Goal: Task Accomplishment & Management: Use online tool/utility

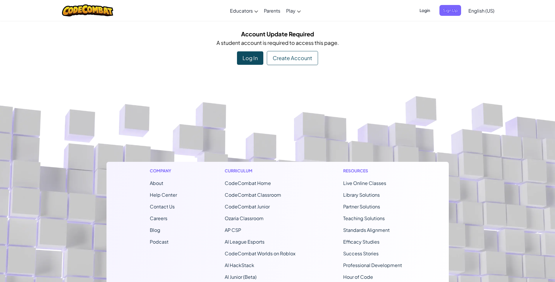
click at [273, 54] on div "Create Account" at bounding box center [292, 58] width 51 height 14
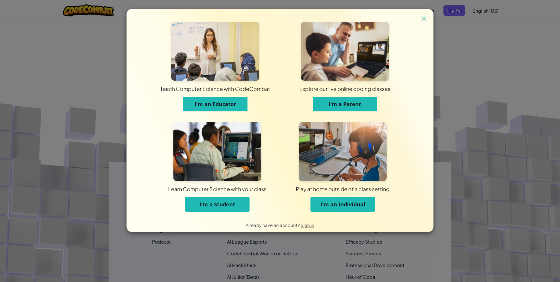
click at [200, 206] on span "I'm a Student" at bounding box center [217, 203] width 36 height 7
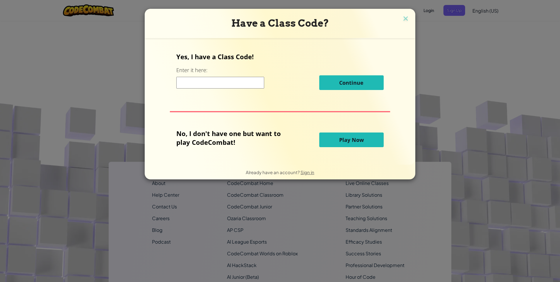
click at [206, 86] on input at bounding box center [220, 83] width 88 height 12
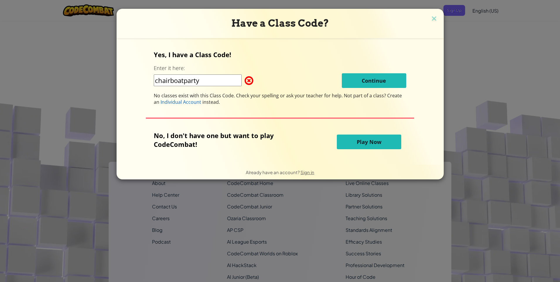
type input "chairboatparty"
drag, startPoint x: 251, startPoint y: 83, endPoint x: 258, endPoint y: 83, distance: 7.1
click at [258, 83] on div "chairboatparty Continue" at bounding box center [280, 80] width 252 height 15
drag, startPoint x: 262, startPoint y: 83, endPoint x: 207, endPoint y: 80, distance: 54.8
click at [249, 81] on div "chairboatparty Continue" at bounding box center [280, 80] width 252 height 15
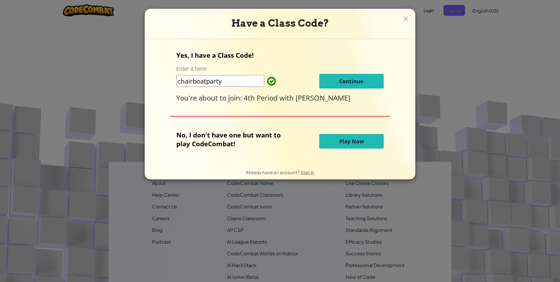
click at [356, 84] on span "Continue" at bounding box center [351, 81] width 24 height 7
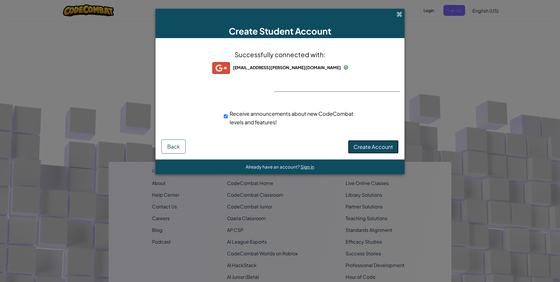
click at [359, 147] on span "Create Account" at bounding box center [373, 146] width 40 height 7
click at [362, 147] on button "Create Account" at bounding box center [373, 146] width 51 height 13
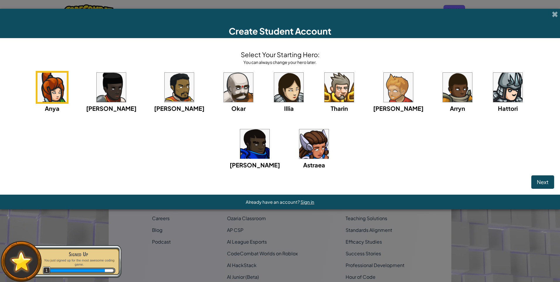
click at [493, 94] on img at bounding box center [507, 87] width 29 height 29
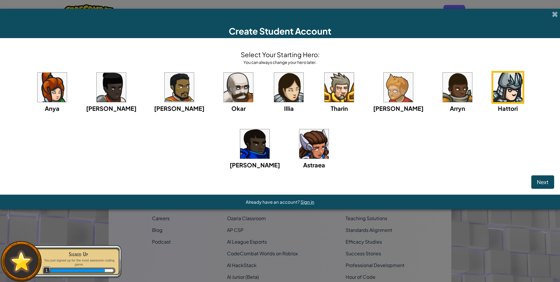
click at [493, 93] on img at bounding box center [507, 87] width 29 height 29
drag, startPoint x: 540, startPoint y: 179, endPoint x: 533, endPoint y: 179, distance: 6.7
click at [540, 179] on span "Next" at bounding box center [542, 181] width 12 height 7
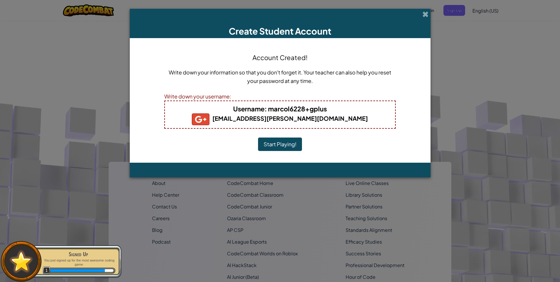
click at [294, 145] on button "Start Playing!" at bounding box center [280, 143] width 44 height 13
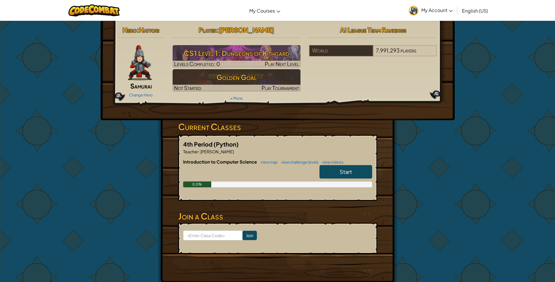
click at [345, 170] on span "Start" at bounding box center [346, 171] width 12 height 7
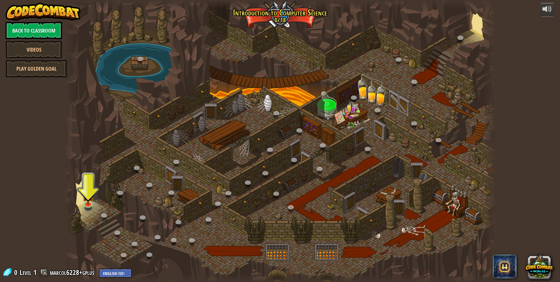
click at [99, 197] on div at bounding box center [279, 141] width 431 height 282
click at [88, 197] on img at bounding box center [88, 189] width 12 height 27
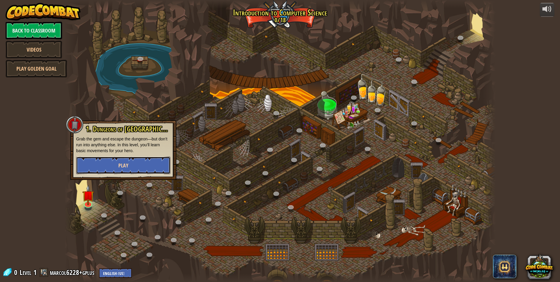
click at [100, 165] on button "Play" at bounding box center [123, 165] width 94 height 18
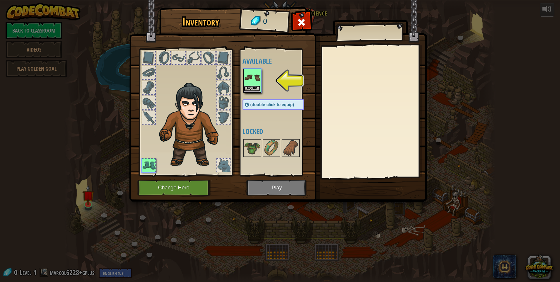
click at [249, 86] on button "Equip" at bounding box center [252, 88] width 16 height 6
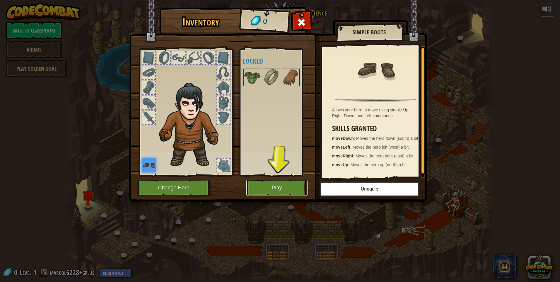
click at [278, 186] on button "Play" at bounding box center [276, 187] width 61 height 16
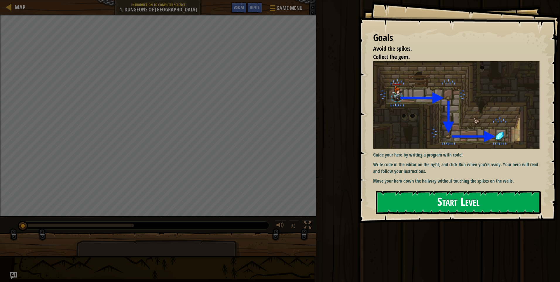
drag, startPoint x: 457, startPoint y: 183, endPoint x: 457, endPoint y: 202, distance: 19.3
click at [456, 185] on div "Goals Avoid the spikes. Collect the gem. Guide your hero by writing a program w…" at bounding box center [458, 111] width 201 height 223
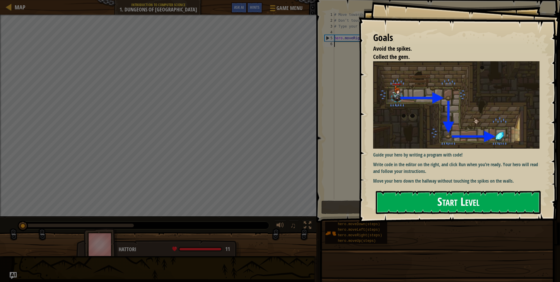
click at [455, 205] on button "Start Level" at bounding box center [457, 202] width 165 height 23
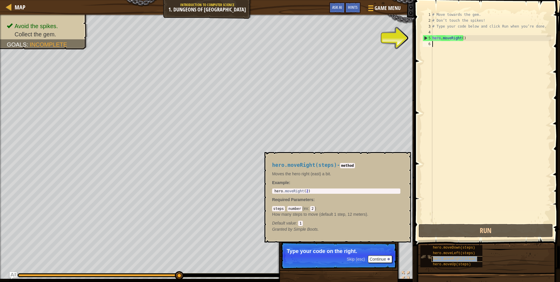
click at [446, 258] on span "hero.moveRight(steps)" at bounding box center [455, 258] width 44 height 4
click at [454, 247] on span "hero.moveDown(steps)" at bounding box center [454, 247] width 42 height 4
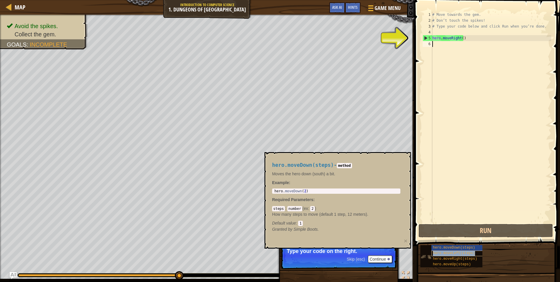
click at [459, 254] on span "hero.moveLeft(steps)" at bounding box center [454, 253] width 42 height 4
click at [458, 256] on div "hero.moveRight(steps)" at bounding box center [459, 259] width 56 height 6
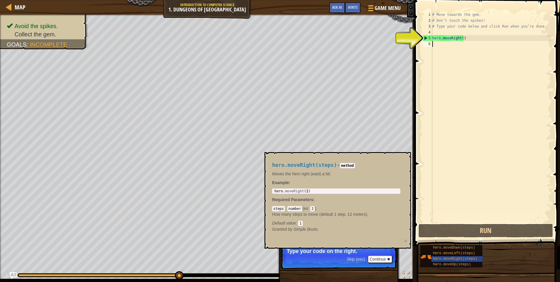
drag, startPoint x: 439, startPoint y: 38, endPoint x: 437, endPoint y: 42, distance: 4.3
click at [438, 38] on div "# Move towards the gem. # Don’t touch the spikes! # Type your code below and cl…" at bounding box center [491, 123] width 120 height 222
click at [430, 40] on div "5" at bounding box center [427, 38] width 9 height 6
click at [459, 39] on div "# Move towards the gem. # Don’t touch the spikes! # Type your code below and cl…" at bounding box center [491, 123] width 120 height 222
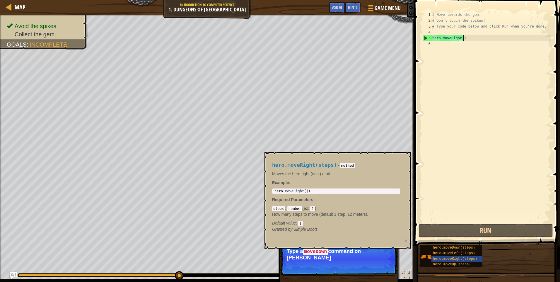
click at [465, 36] on div "# Move towards the gem. # Don’t touch the spikes! # Type your code below and cl…" at bounding box center [491, 123] width 120 height 222
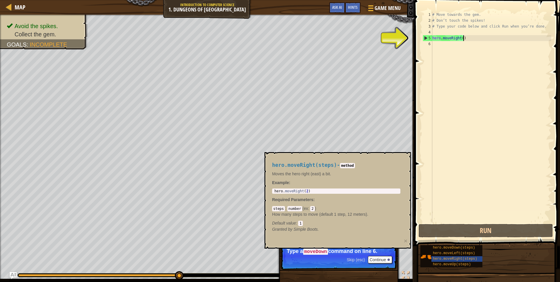
click at [460, 37] on div "# Move towards the gem. # Don’t touch the spikes! # Type your code below and cl…" at bounding box center [491, 123] width 120 height 222
click at [458, 38] on div "# Move towards the gem. # Don’t touch the spikes! # Type your code below and cl…" at bounding box center [491, 123] width 120 height 222
click at [424, 38] on div "5" at bounding box center [427, 38] width 9 height 6
click at [437, 36] on div "# Move towards the gem. # Don’t touch the spikes! # Type your code below and cl…" at bounding box center [491, 123] width 120 height 222
click at [440, 38] on div "# Move towards the gem. # Don’t touch the spikes! # Type your code below and cl…" at bounding box center [491, 123] width 120 height 222
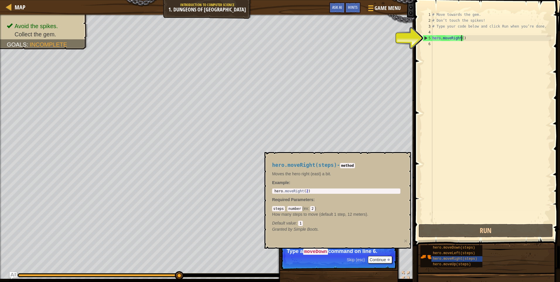
click at [461, 38] on div "# Move towards the gem. # Don’t touch the spikes! # Type your code below and cl…" at bounding box center [491, 123] width 120 height 222
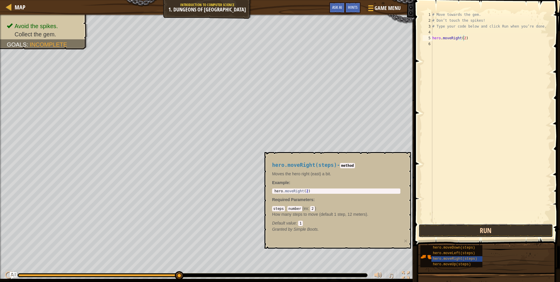
click at [535, 226] on button "Run" at bounding box center [485, 230] width 134 height 13
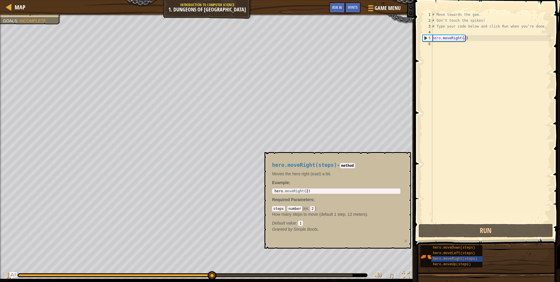
drag, startPoint x: 460, startPoint y: 244, endPoint x: 459, endPoint y: 241, distance: 3.1
click at [459, 244] on div "hero.moveDown(steps) hero.moveLeft(steps) hero.moveRight(steps) hero.moveUp(ste…" at bounding box center [488, 255] width 136 height 23
click at [461, 246] on span "hero.moveDown(steps)" at bounding box center [454, 247] width 42 height 4
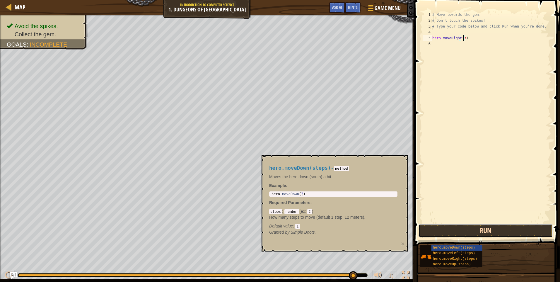
click at [421, 230] on button "Run" at bounding box center [485, 230] width 134 height 13
type textarea "hero.moveRight(1)"
click at [443, 225] on div "hero.moveRight(1) 1 2 3 4 5 6 # Move towards the gem. # Don’t touch the spikes!…" at bounding box center [485, 134] width 147 height 263
click at [443, 226] on button "Run" at bounding box center [485, 230] width 134 height 13
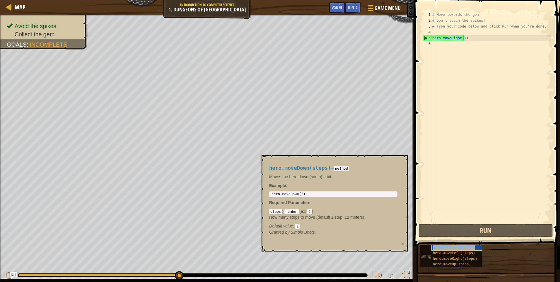
click at [458, 249] on div "hero.moveDown(steps)" at bounding box center [459, 248] width 56 height 6
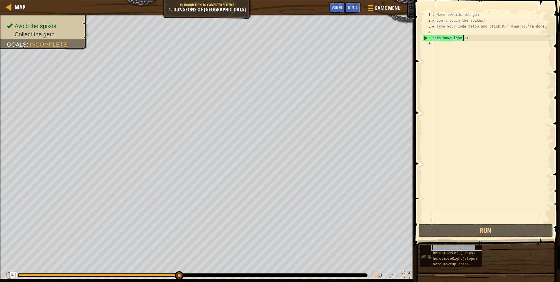
click at [459, 248] on span "hero.moveDown(steps)" at bounding box center [454, 247] width 42 height 4
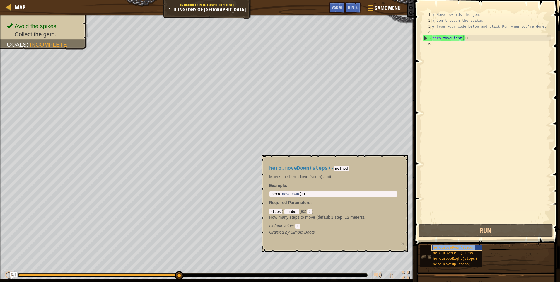
click at [459, 248] on span "hero.moveDown(steps)" at bounding box center [454, 247] width 42 height 4
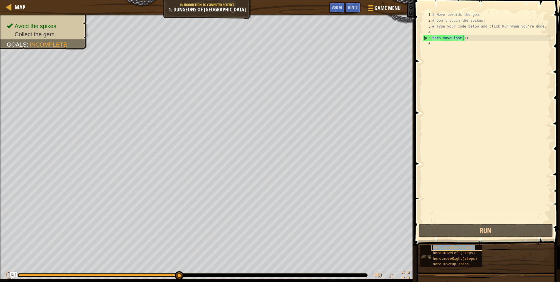
click at [459, 248] on span "hero.moveDown(steps)" at bounding box center [454, 247] width 42 height 4
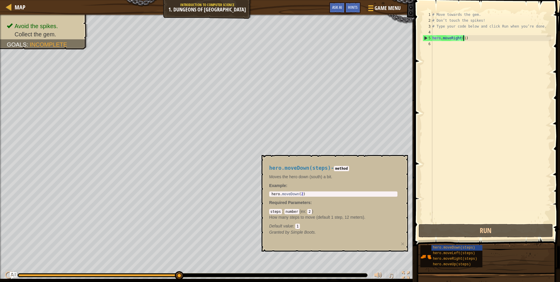
click at [463, 47] on div "# Move towards the gem. # Don’t touch the spikes! # Type your code below and cl…" at bounding box center [491, 123] width 120 height 222
click at [439, 247] on span "hero.moveDown(steps)" at bounding box center [454, 247] width 42 height 4
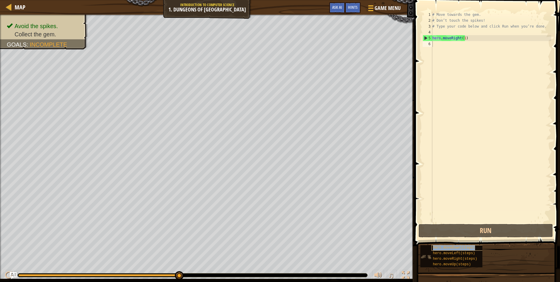
click at [439, 247] on span "hero.moveDown(steps)" at bounding box center [454, 247] width 42 height 4
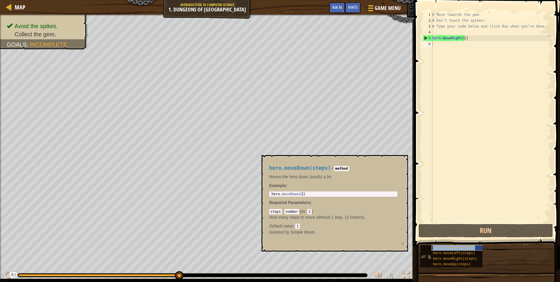
click at [439, 247] on span "hero.moveDown(steps)" at bounding box center [454, 247] width 42 height 4
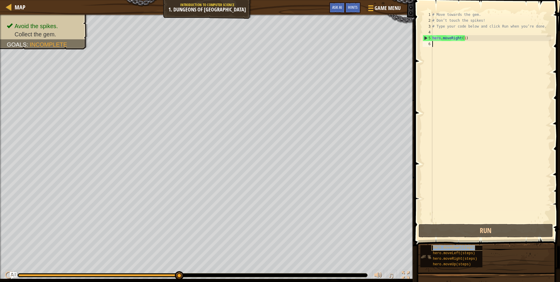
click at [439, 246] on span "hero.moveDown(steps)" at bounding box center [454, 247] width 42 height 4
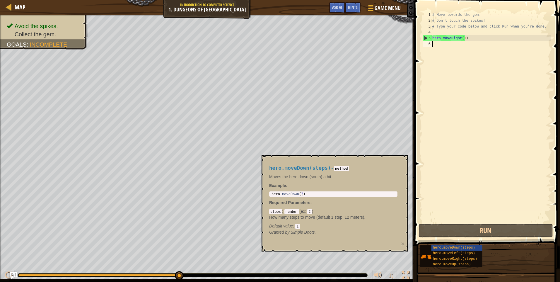
type textarea "hero.moveDown(2)"
click at [307, 194] on div "hero . moveDown ( 2 )" at bounding box center [333, 198] width 126 height 12
drag, startPoint x: 294, startPoint y: 210, endPoint x: 302, endPoint y: 211, distance: 8.3
click at [294, 210] on code "number" at bounding box center [291, 211] width 15 height 5
click at [293, 226] on span ":" at bounding box center [294, 225] width 2 height 5
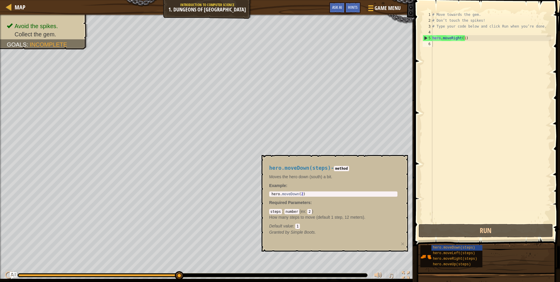
click at [297, 225] on code "1" at bounding box center [297, 225] width 4 height 5
click at [308, 212] on code "2" at bounding box center [309, 211] width 4 height 5
drag, startPoint x: 462, startPoint y: 224, endPoint x: 459, endPoint y: 226, distance: 3.3
click at [459, 226] on button "Run" at bounding box center [485, 230] width 134 height 13
click at [262, 0] on body "Map Introduction to Computer Science 1. Dungeons of Kithgard Game Menu Done Hin…" at bounding box center [280, 0] width 560 height 0
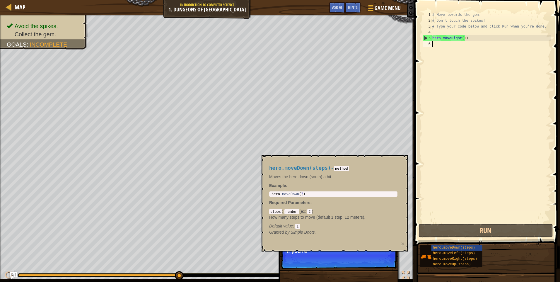
click at [418, 150] on span at bounding box center [487, 114] width 150 height 263
click at [400, 243] on div "hero.moveDown(steps) - method Moves the hero down (south) a bit. Example : hero…" at bounding box center [334, 203] width 146 height 96
drag, startPoint x: 404, startPoint y: 240, endPoint x: 401, endPoint y: 245, distance: 6.4
click at [402, 243] on div "hero.moveDown(steps) - method Moves the hero down (south) a bit. Example : hero…" at bounding box center [334, 203] width 146 height 96
click at [403, 242] on button "×" at bounding box center [403, 243] width 4 height 6
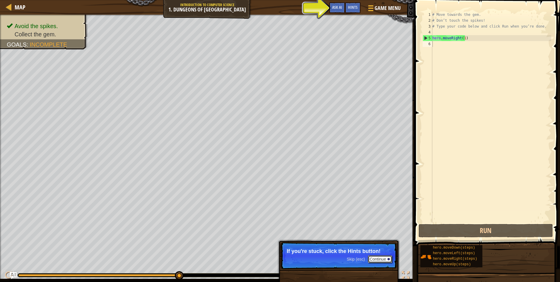
click at [380, 257] on button "Continue" at bounding box center [380, 259] width 24 height 8
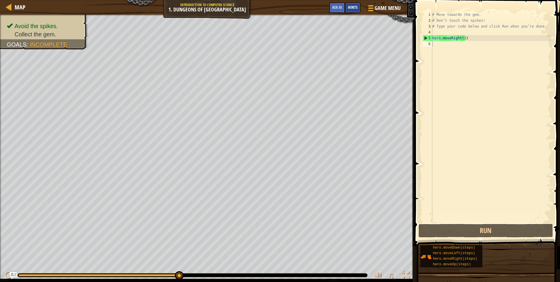
click at [356, 10] on div "Hints" at bounding box center [353, 7] width 16 height 11
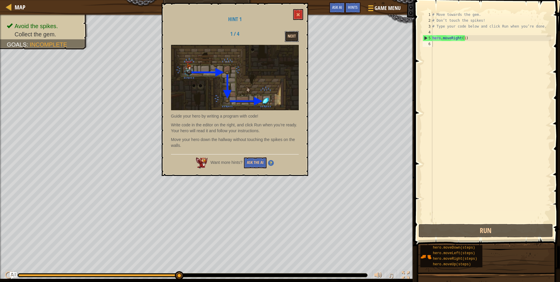
click at [294, 35] on button "Next" at bounding box center [291, 36] width 14 height 11
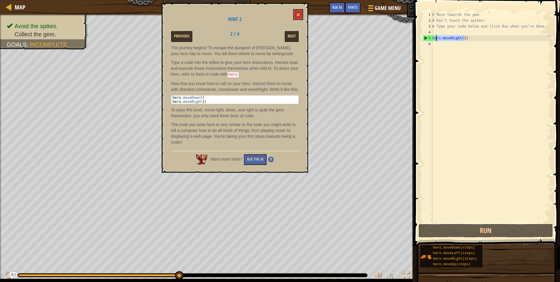
drag, startPoint x: 466, startPoint y: 37, endPoint x: 432, endPoint y: 38, distance: 34.2
click at [433, 38] on div "# Move towards the gem. # Don’t touch the spikes! # Type your code below and cl…" at bounding box center [491, 123] width 120 height 222
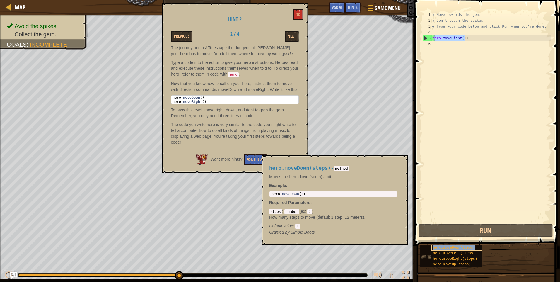
click at [461, 247] on span "hero.moveDown(steps)" at bounding box center [454, 247] width 42 height 4
type textarea "hero.moveDown(steps)"
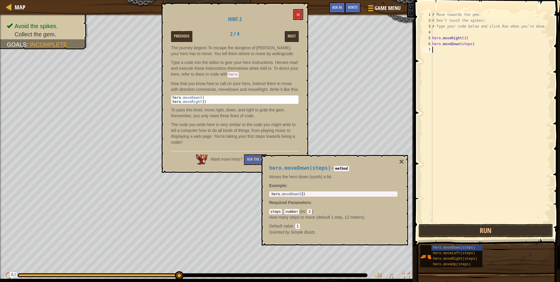
click at [475, 73] on div "# Move towards the gem. # Don’t touch the spikes! # Type your code below and cl…" at bounding box center [491, 123] width 120 height 222
drag, startPoint x: 470, startPoint y: 42, endPoint x: 468, endPoint y: 45, distance: 3.2
click at [468, 44] on div "# Move towards the gem. # Don’t touch the spikes! # Type your code below and cl…" at bounding box center [491, 123] width 120 height 222
click at [467, 45] on div "# Move towards the gem. # Don’t touch the spikes! # Type your code below and cl…" at bounding box center [491, 123] width 120 height 222
click at [468, 45] on div "# Move towards the gem. # Don’t touch the spikes! # Type your code below and cl…" at bounding box center [491, 123] width 120 height 222
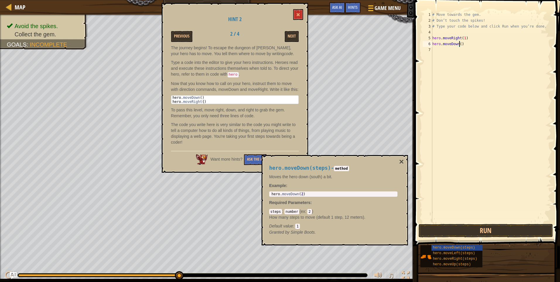
scroll to position [3, 2]
type textarea "hero.moveDown(3)"
click at [468, 231] on button "Run" at bounding box center [485, 230] width 134 height 13
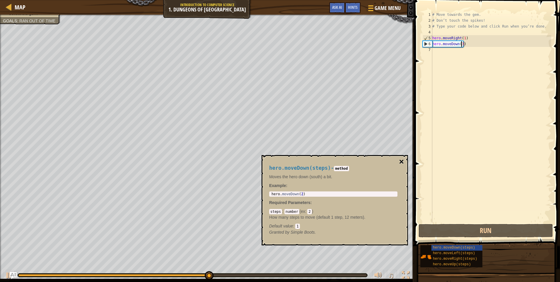
click at [402, 162] on button "×" at bounding box center [401, 161] width 5 height 8
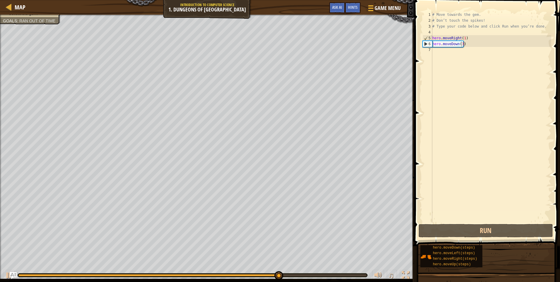
scroll to position [3, 0]
click at [447, 48] on div "# Move towards the gem. # Don’t touch the spikes! # Type your code below and cl…" at bounding box center [491, 123] width 120 height 222
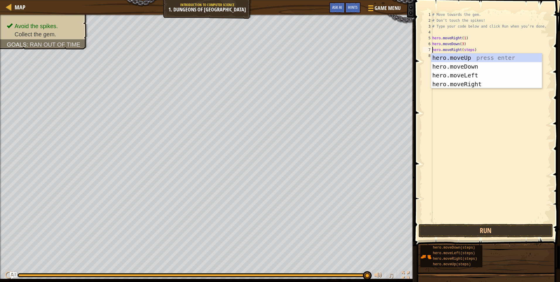
click at [470, 50] on div "# Move towards the gem. # Don’t touch the spikes! # Type your code below and cl…" at bounding box center [491, 123] width 120 height 222
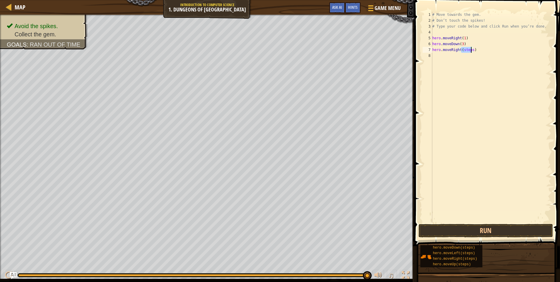
click at [469, 49] on div "# Move towards the gem. # Don’t touch the spikes! # Type your code below and cl…" at bounding box center [491, 123] width 120 height 222
click at [491, 228] on button "Run" at bounding box center [485, 230] width 134 height 13
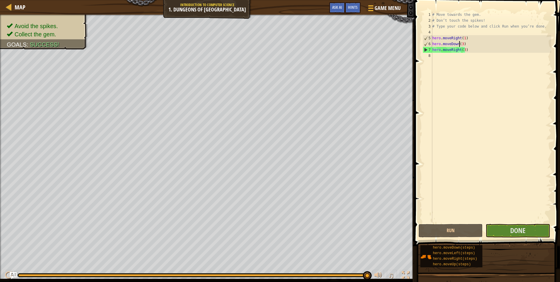
click at [459, 42] on div "# Move towards the gem. # Don’t touch the spikes! # Type your code below and cl…" at bounding box center [491, 123] width 120 height 222
click at [461, 43] on div "# Move towards the gem. # Don’t touch the spikes! # Type your code below and cl…" at bounding box center [491, 123] width 120 height 222
type textarea "hero.moveDown()"
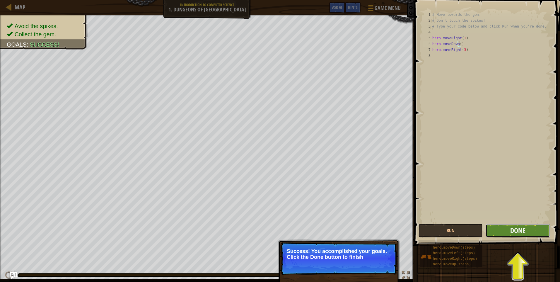
click at [499, 228] on button "Done" at bounding box center [517, 230] width 64 height 13
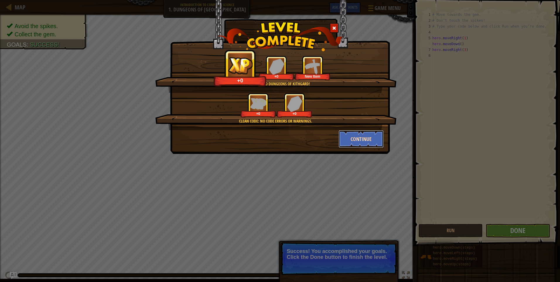
click at [363, 136] on button "Continue" at bounding box center [360, 139] width 45 height 18
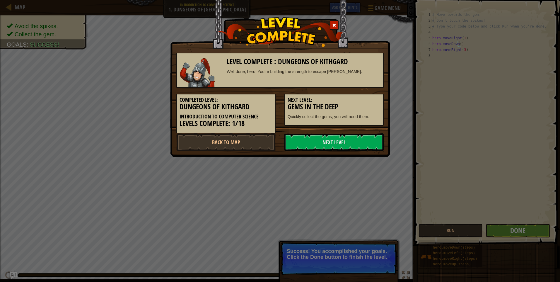
click at [363, 136] on link "Next Level" at bounding box center [333, 142] width 99 height 18
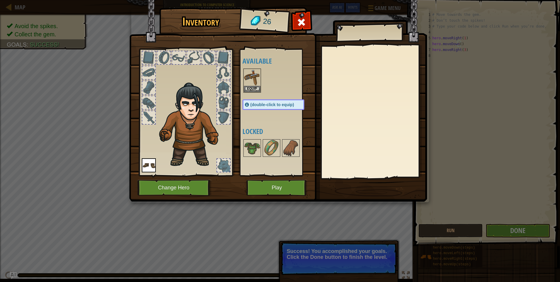
click at [409, 207] on div "Inventory 26 Available Equip Equip (double-click to equip) Locked Equip Unequip…" at bounding box center [280, 141] width 560 height 282
click at [401, 204] on div "Inventory 26 Available Equip Equip (double-click to equip) Locked Equip Unequip…" at bounding box center [280, 141] width 560 height 282
